Goal: Task Accomplishment & Management: Use online tool/utility

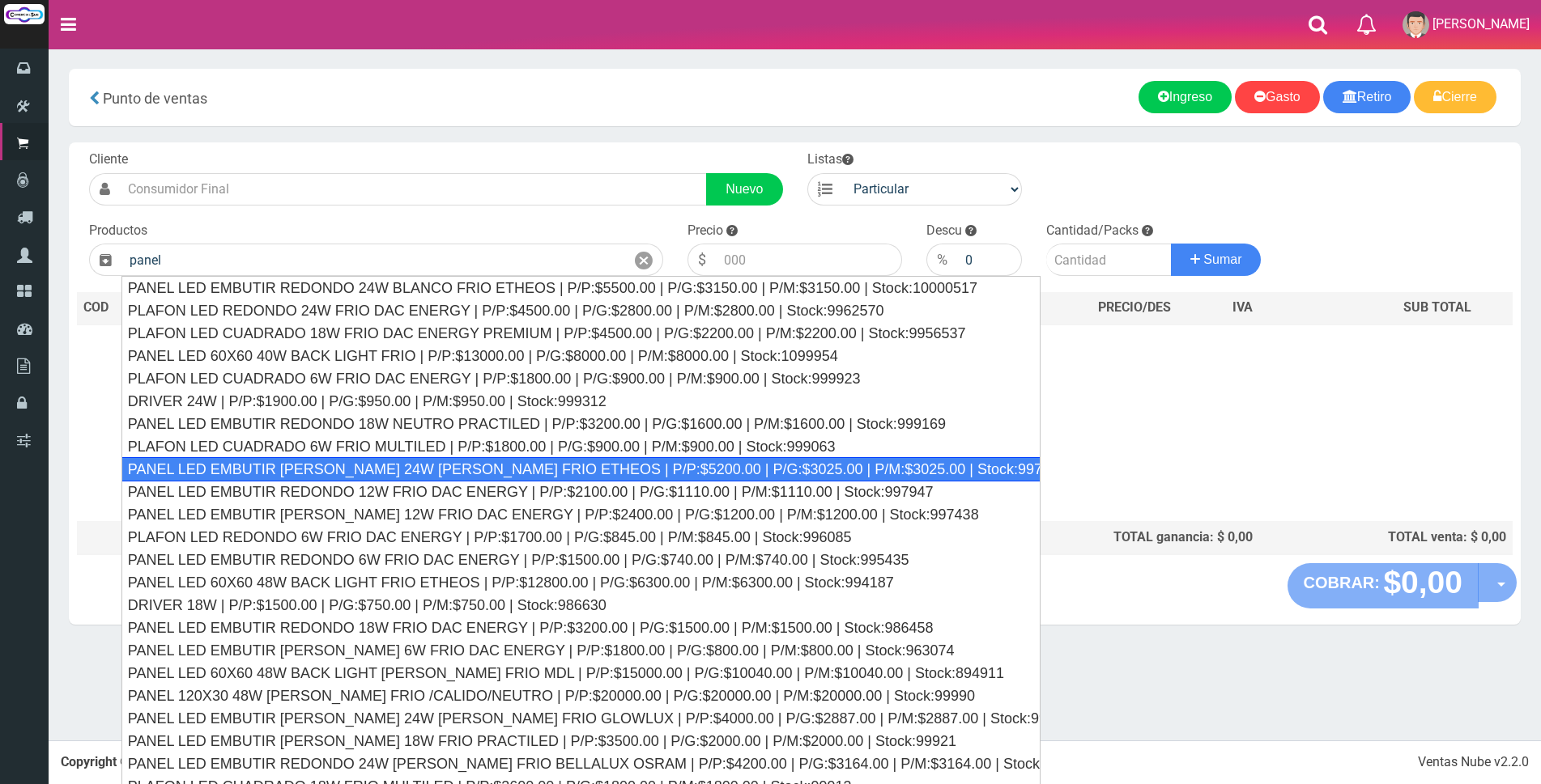
click at [556, 473] on div "PANEL LED EMBUTIR [PERSON_NAME] 24W [PERSON_NAME] FRIO ETHEOS | P/P:$5200.00 | …" at bounding box center [581, 469] width 919 height 24
type input "PANEL LED EMBUTIR [PERSON_NAME] 24W [PERSON_NAME] FRIO ETHEOS | P/P:$5200.00 | …"
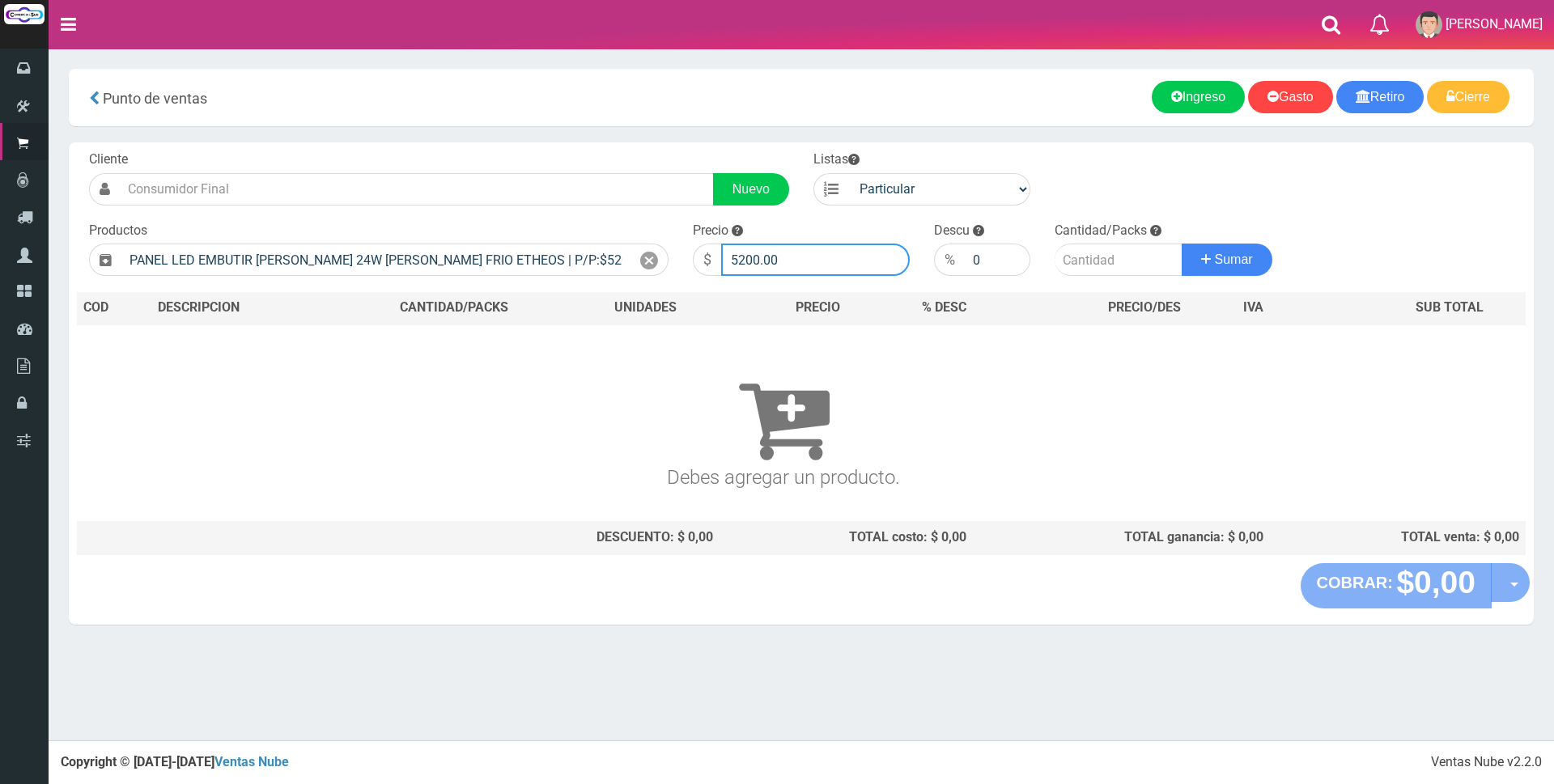
click at [828, 258] on input "5200.00" at bounding box center [816, 259] width 189 height 32
type input "5"
type input "12992.20"
click at [1081, 265] on input "number" at bounding box center [1119, 259] width 128 height 32
type input "1"
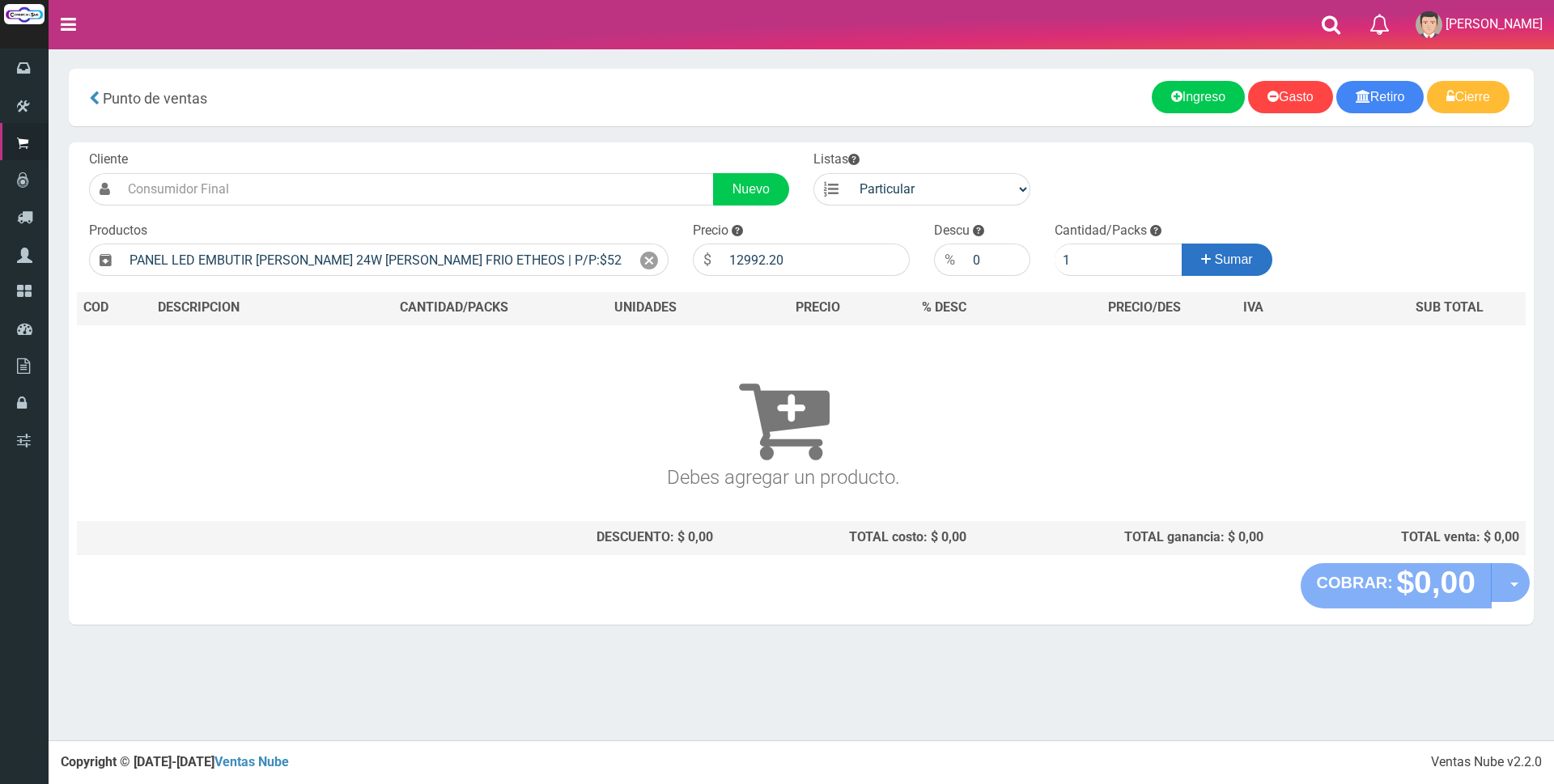
click at [1201, 267] on icon at bounding box center [1206, 259] width 10 height 23
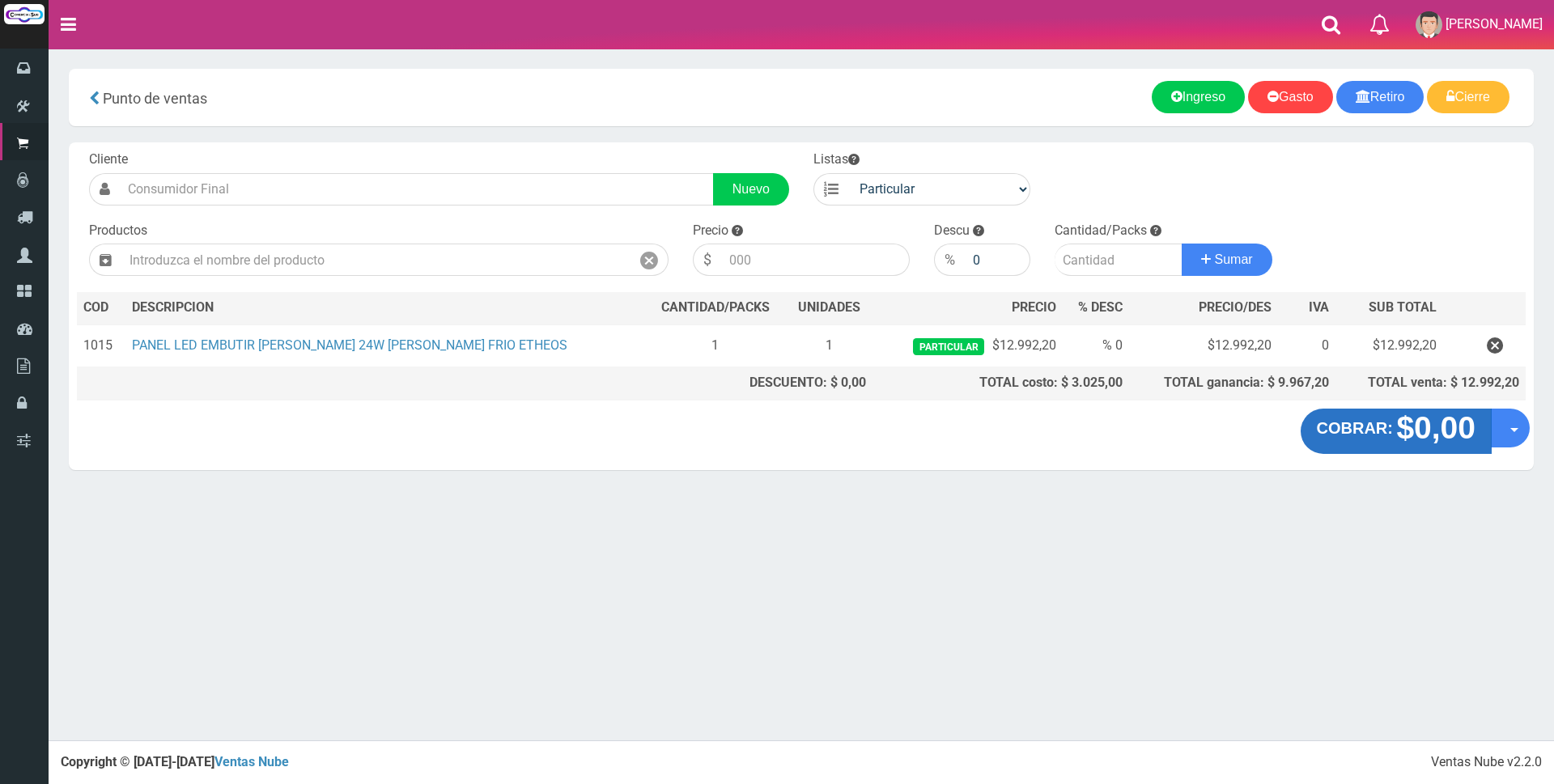
click at [1378, 579] on div "× Titulo del Msj texto Mas Texto Cancelar Aceptar Gasto" at bounding box center [802, 370] width 1506 height 741
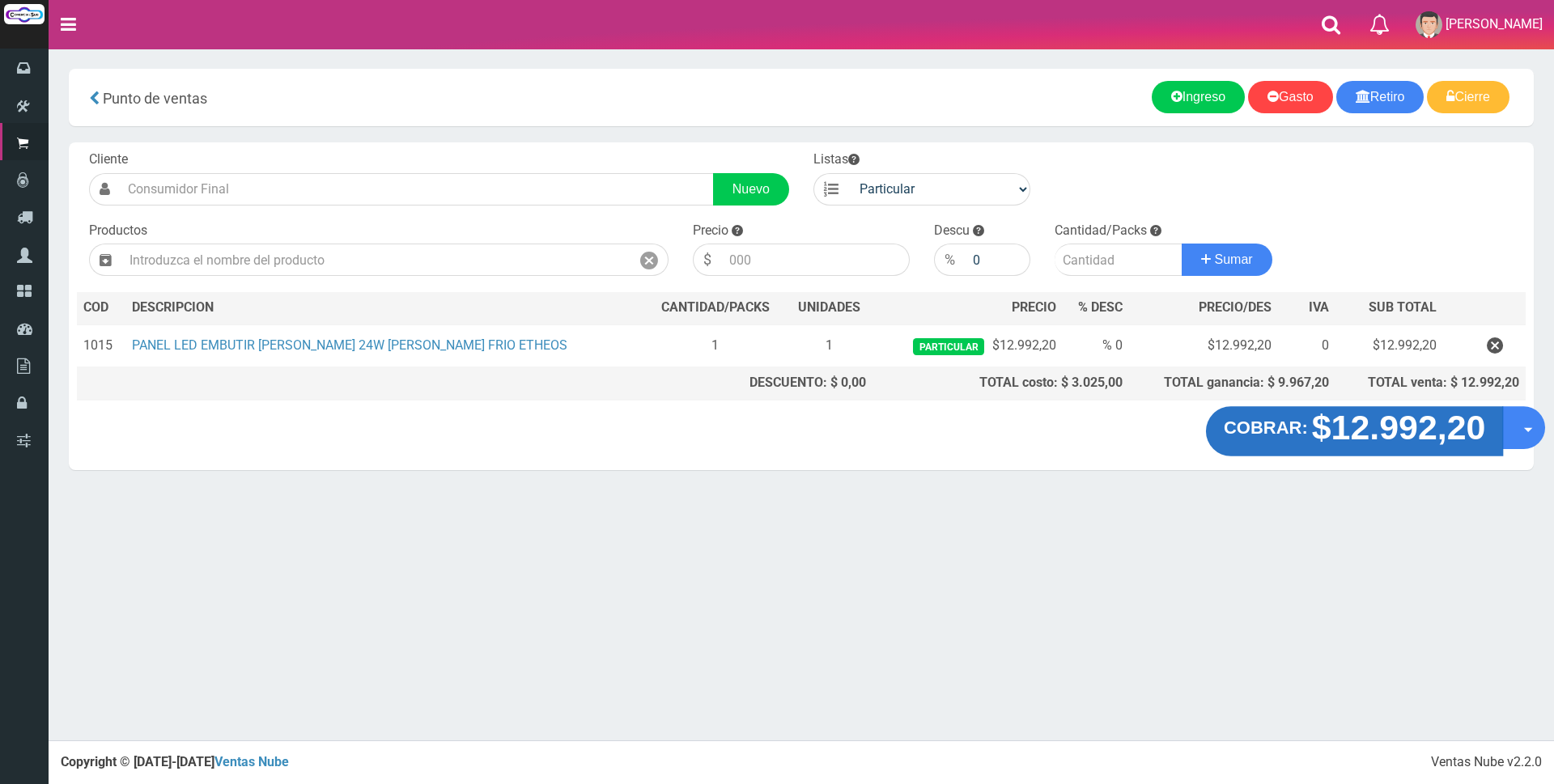
click at [1377, 435] on strong "$12.992,20" at bounding box center [1399, 427] width 174 height 38
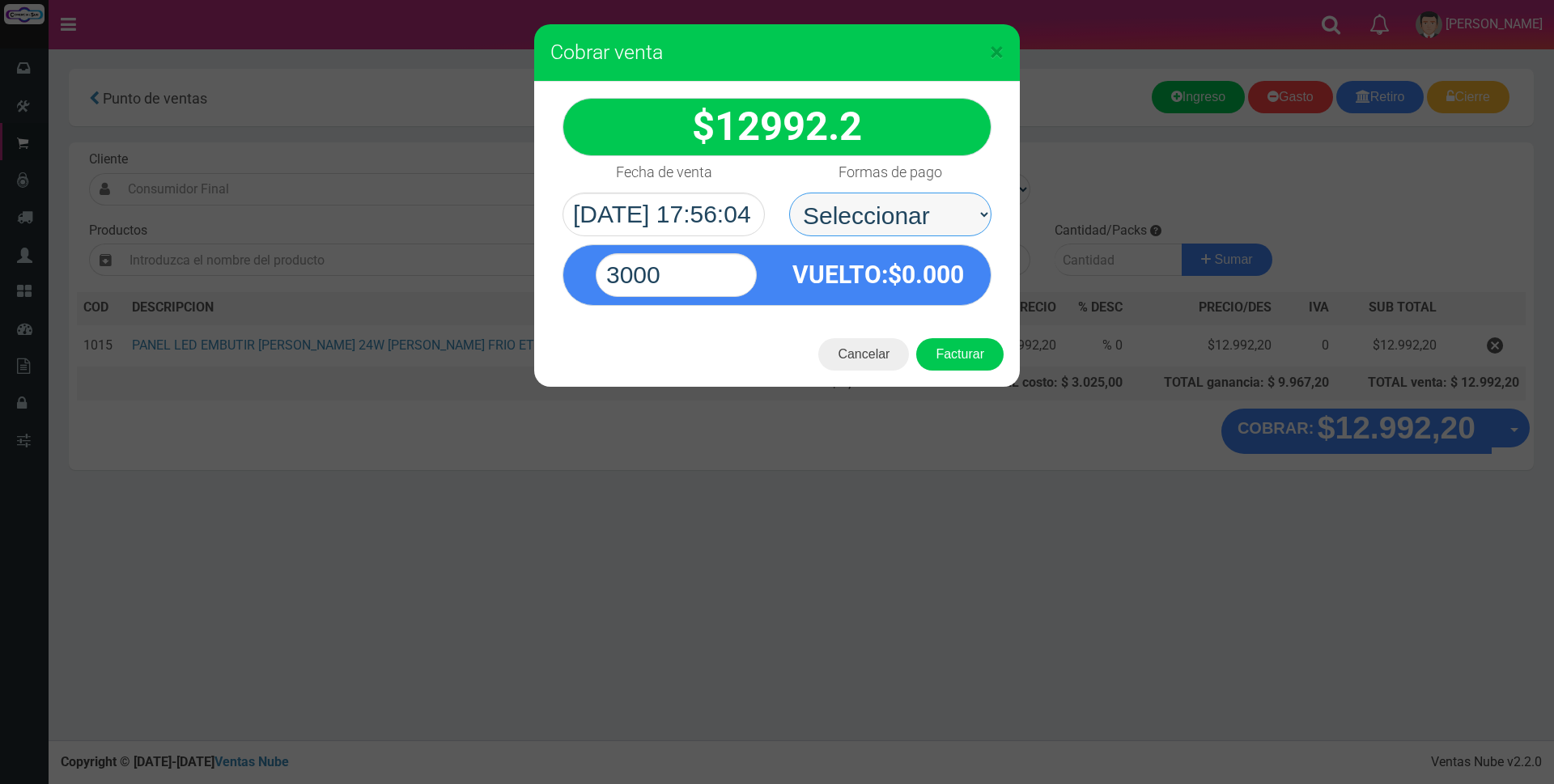
click at [936, 214] on select "Seleccionar Efectivo Tarjeta de Crédito Depósito Débito" at bounding box center [890, 214] width 203 height 43
select select "Tarjeta de Crédito"
click at [789, 193] on select "Seleccionar Efectivo Tarjeta de Crédito Depósito Débito" at bounding box center [890, 214] width 203 height 43
click at [682, 272] on input "3000" at bounding box center [676, 275] width 161 height 43
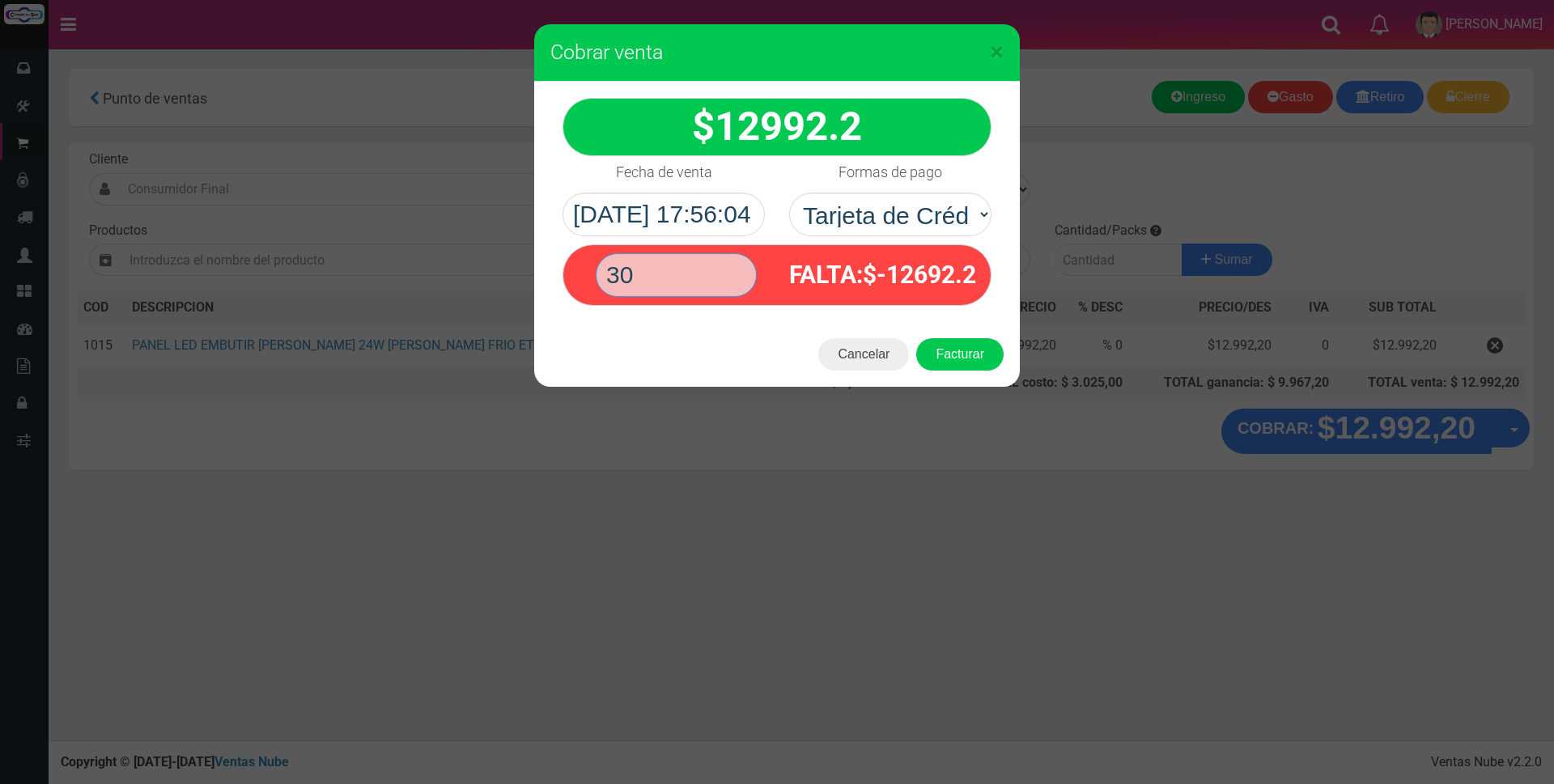
type input "3"
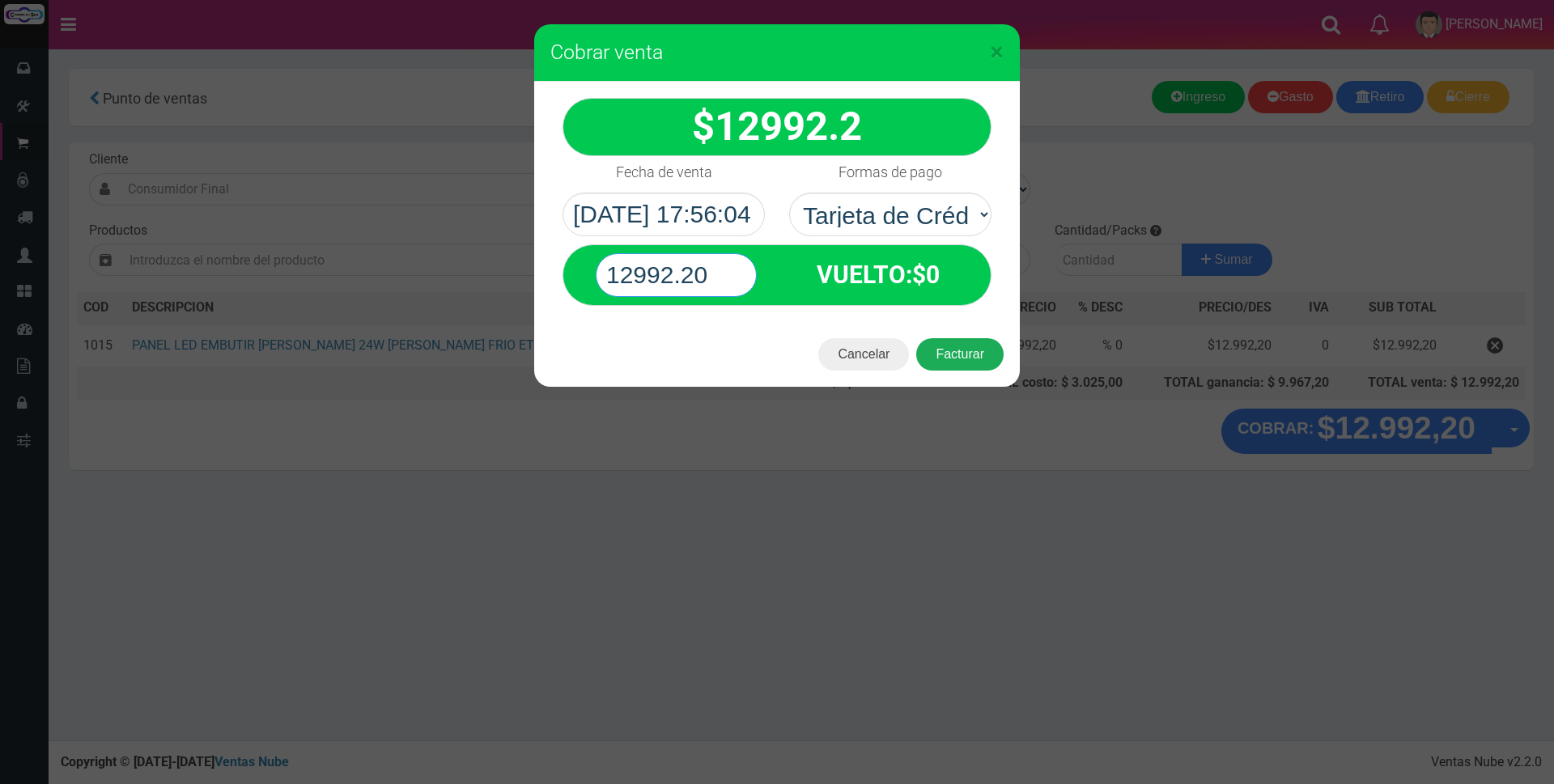
type input "12992.20"
click at [965, 360] on button "Facturar" at bounding box center [959, 354] width 88 height 32
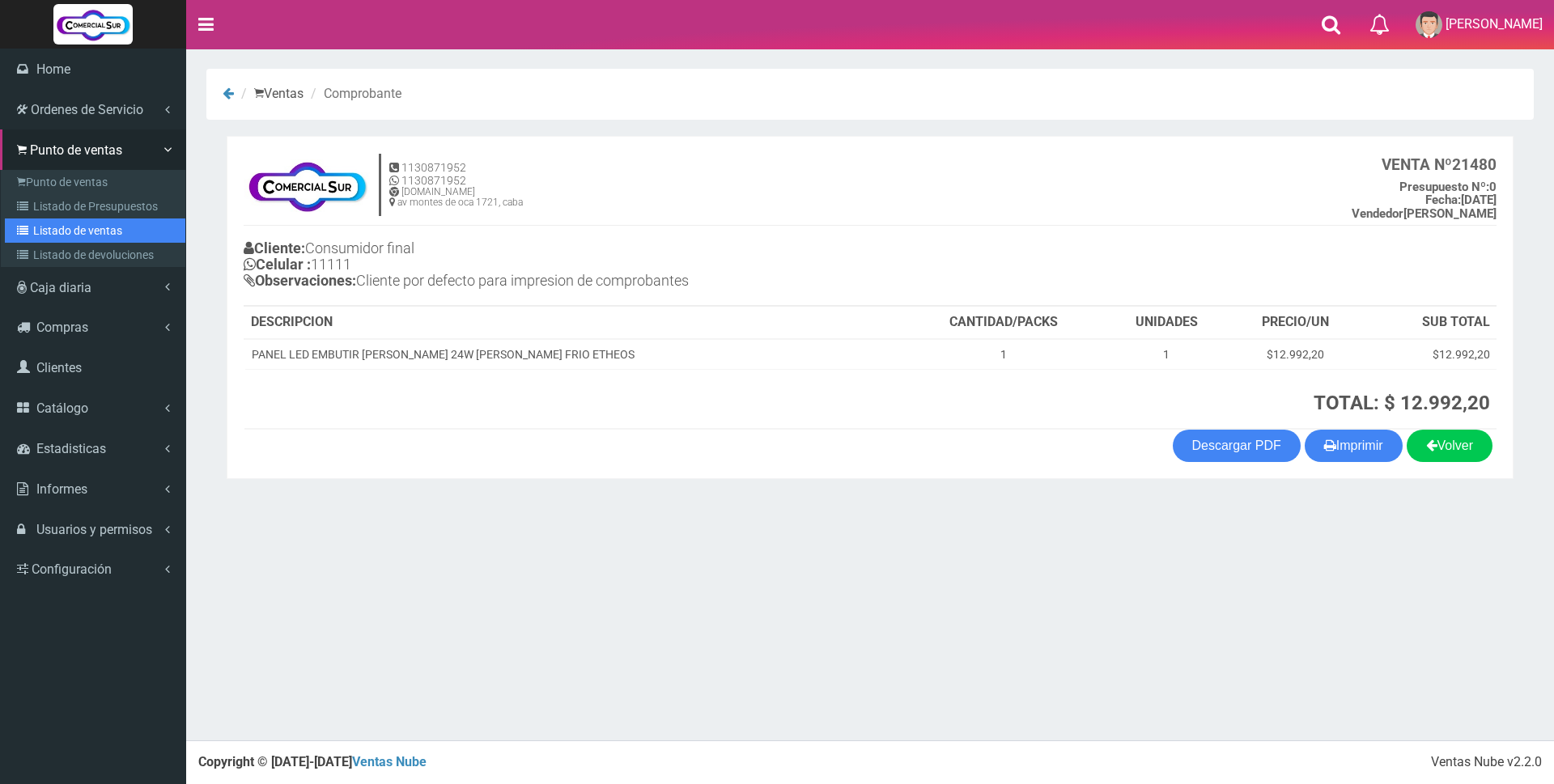
click at [79, 236] on link "Listado de ventas" at bounding box center [95, 230] width 181 height 24
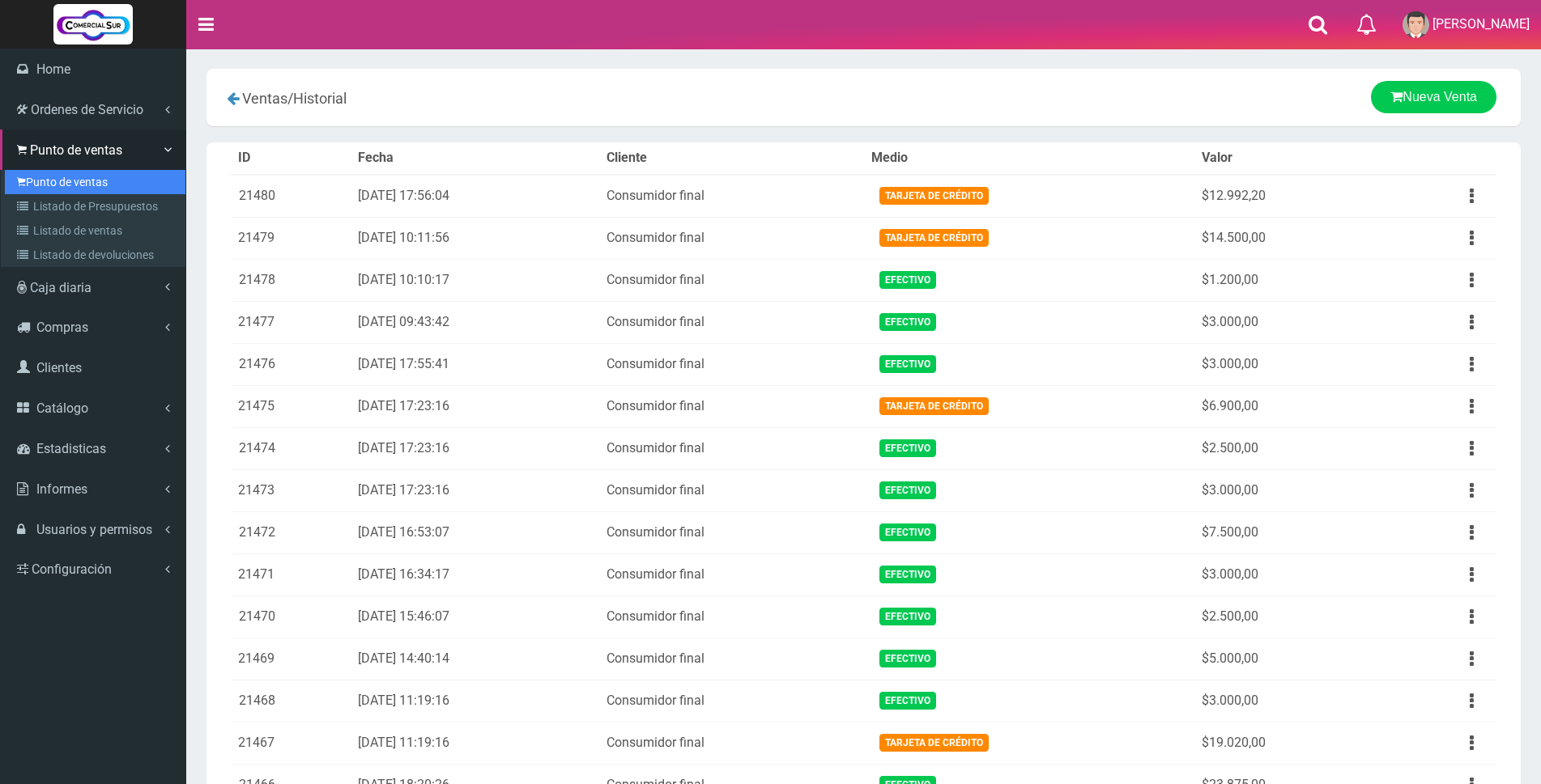
click at [75, 181] on link "Punto de ventas" at bounding box center [95, 181] width 181 height 24
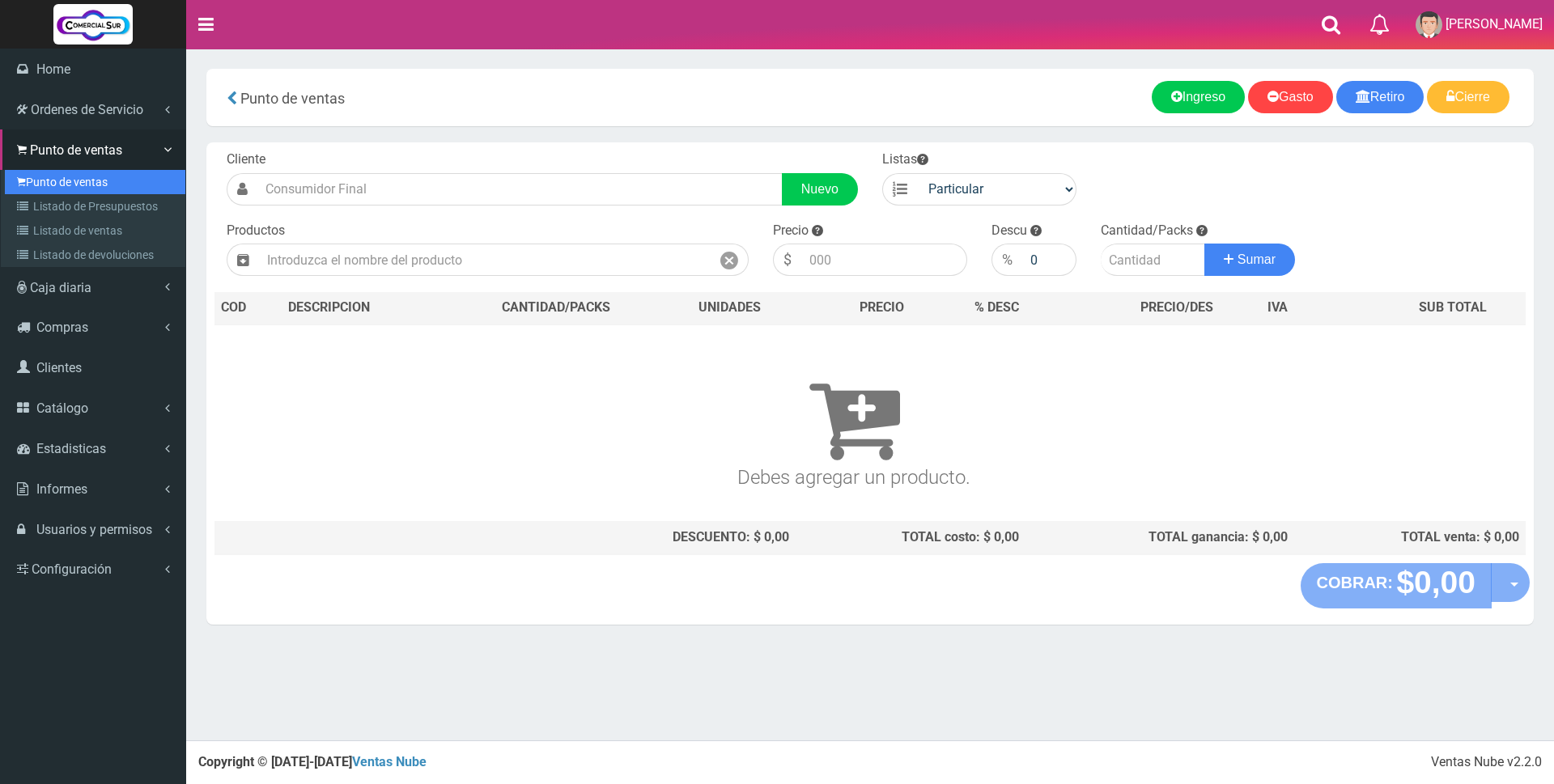
click at [56, 182] on link "Punto de ventas" at bounding box center [95, 181] width 181 height 24
